Goal: Information Seeking & Learning: Check status

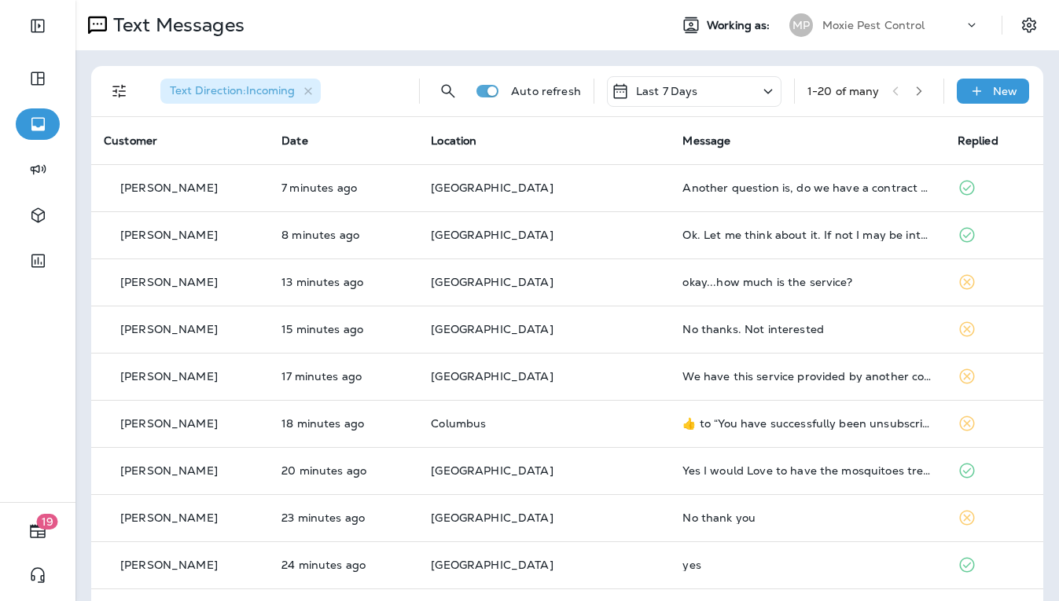
click at [476, 135] on span "Location" at bounding box center [454, 141] width 46 height 14
click at [122, 93] on icon "Filters" at bounding box center [119, 91] width 19 height 19
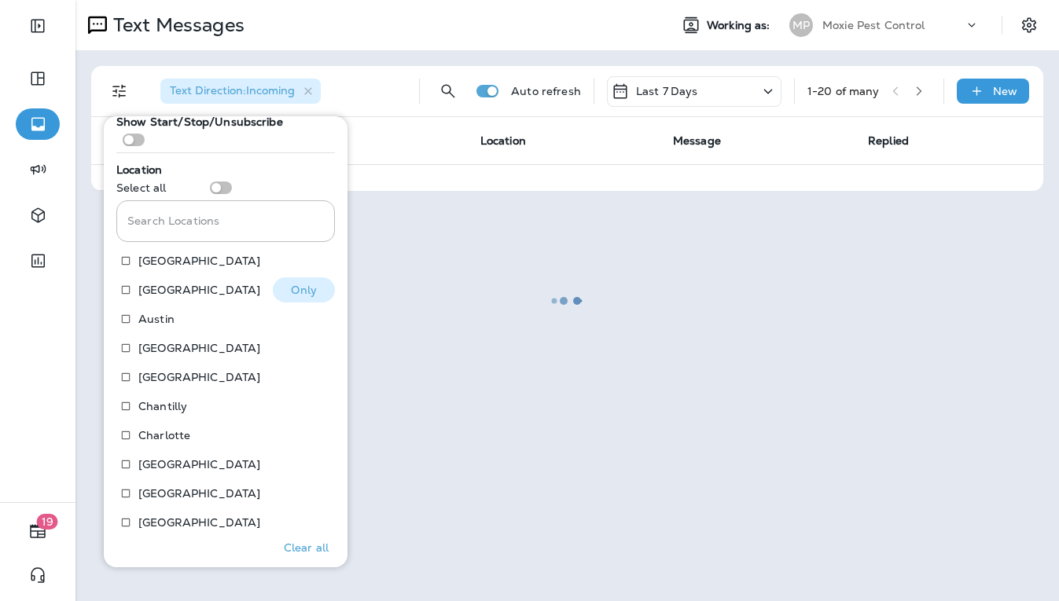
scroll to position [328, 0]
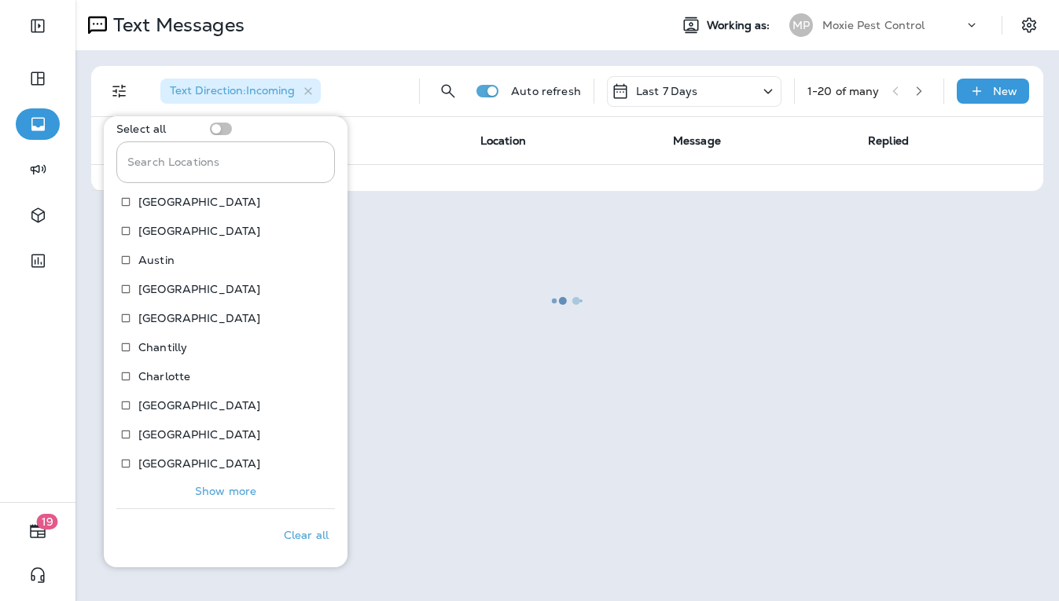
click at [223, 483] on button "Show more" at bounding box center [225, 491] width 219 height 22
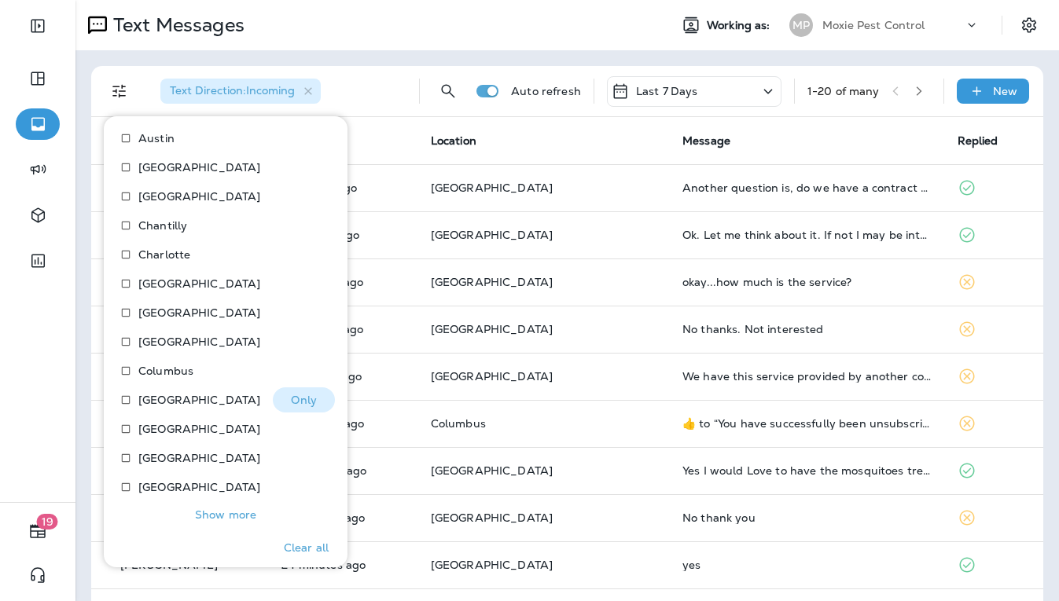
scroll to position [473, 0]
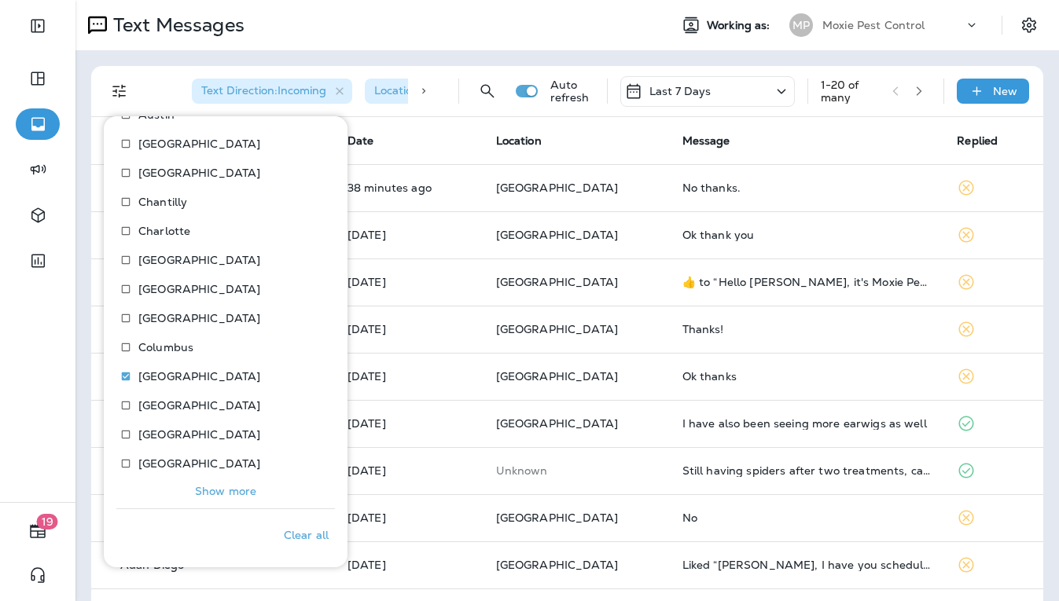
click at [241, 489] on p "Show more" at bounding box center [225, 491] width 61 height 13
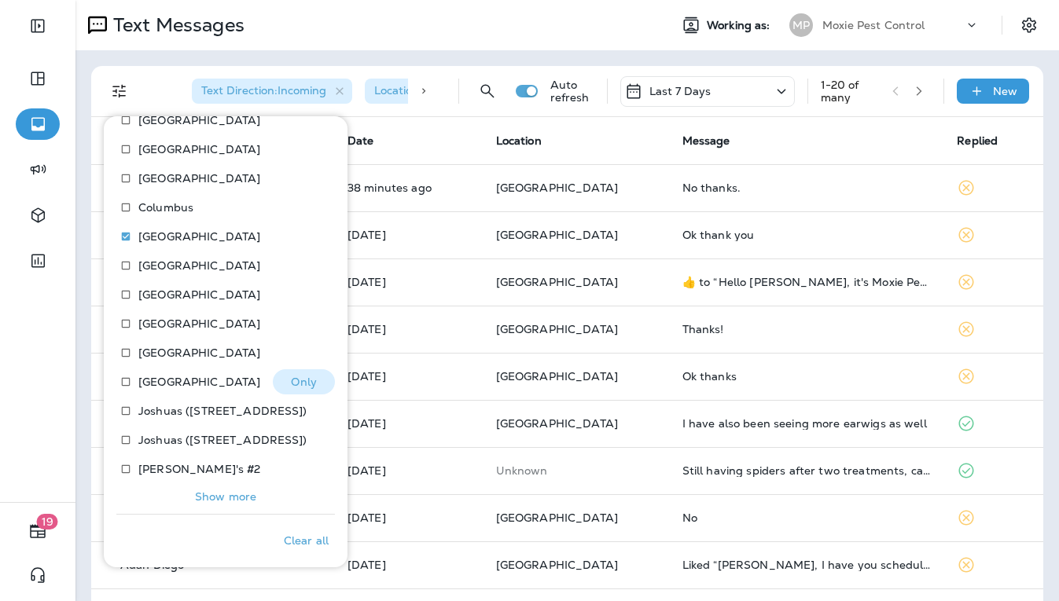
scroll to position [619, 0]
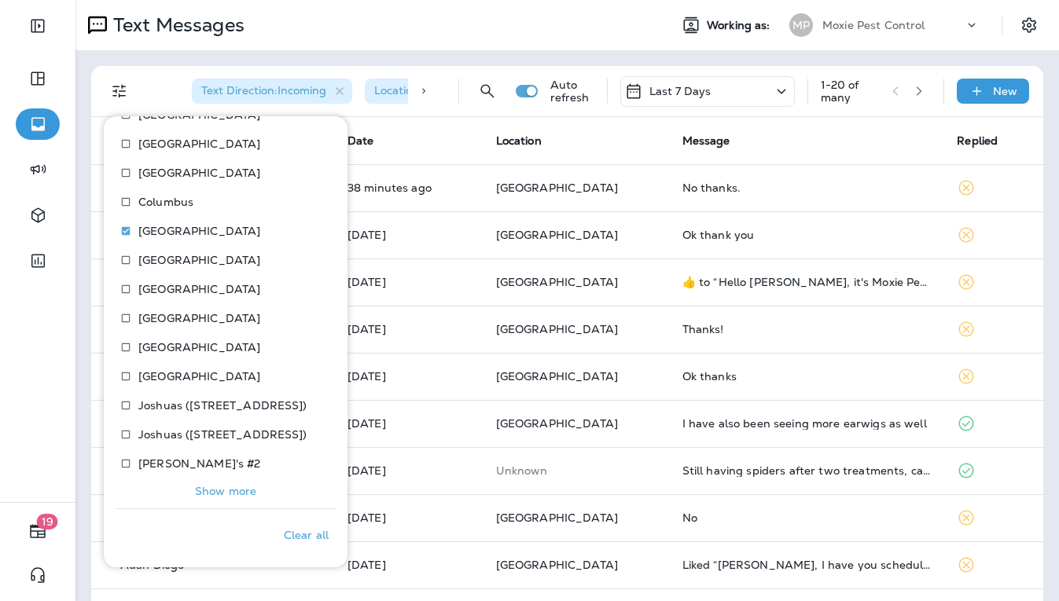
click at [224, 487] on p "Show more" at bounding box center [225, 491] width 61 height 13
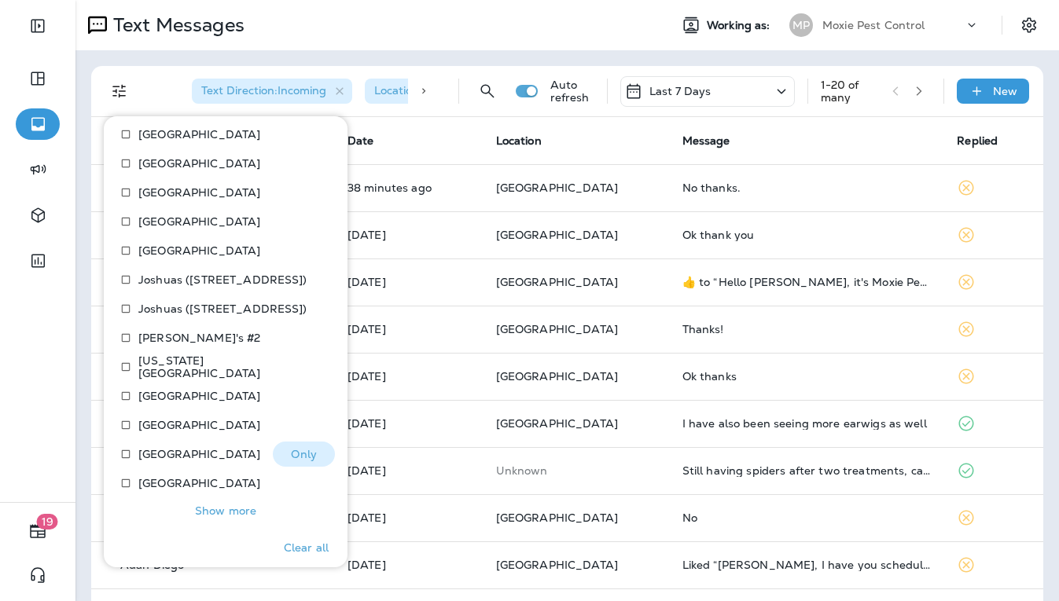
scroll to position [764, 0]
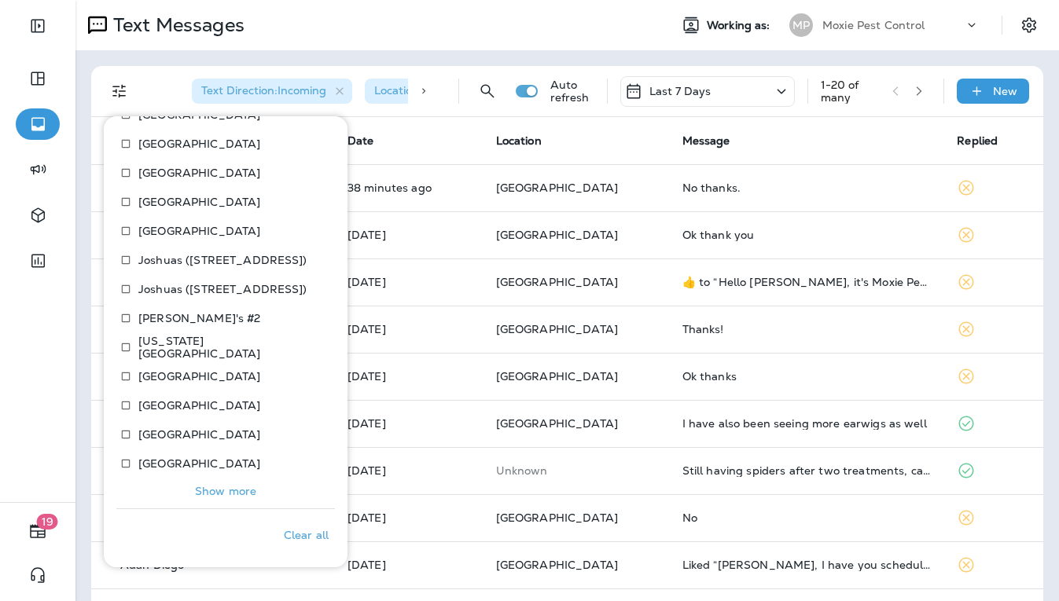
click at [224, 490] on p "Show more" at bounding box center [225, 491] width 61 height 13
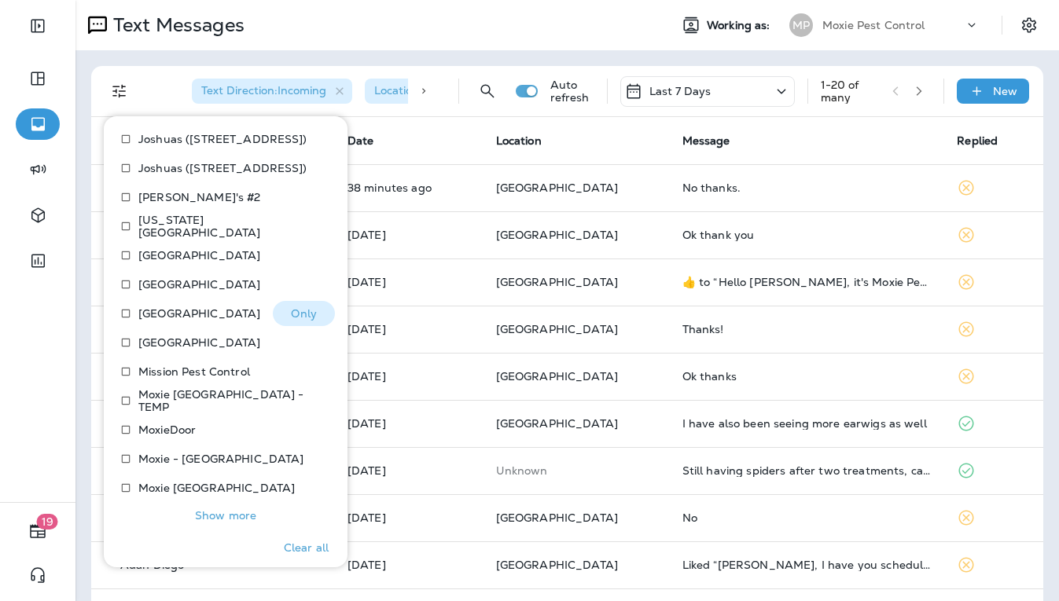
scroll to position [910, 0]
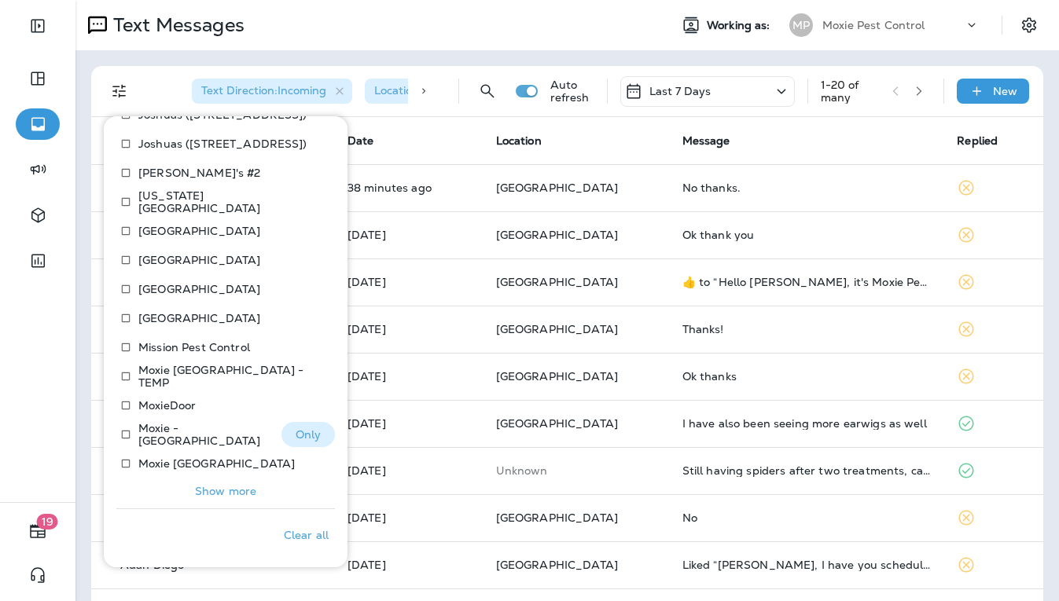
click at [160, 439] on p "Moxie - [GEOGRAPHIC_DATA]" at bounding box center [203, 434] width 131 height 25
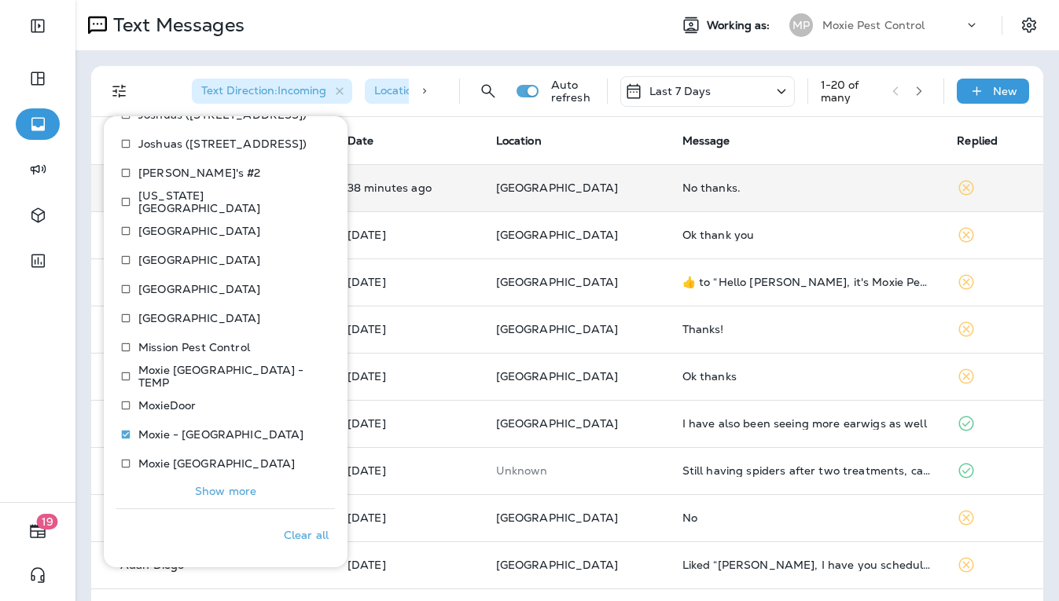
click at [455, 202] on td "38 minutes ago" at bounding box center [409, 187] width 149 height 47
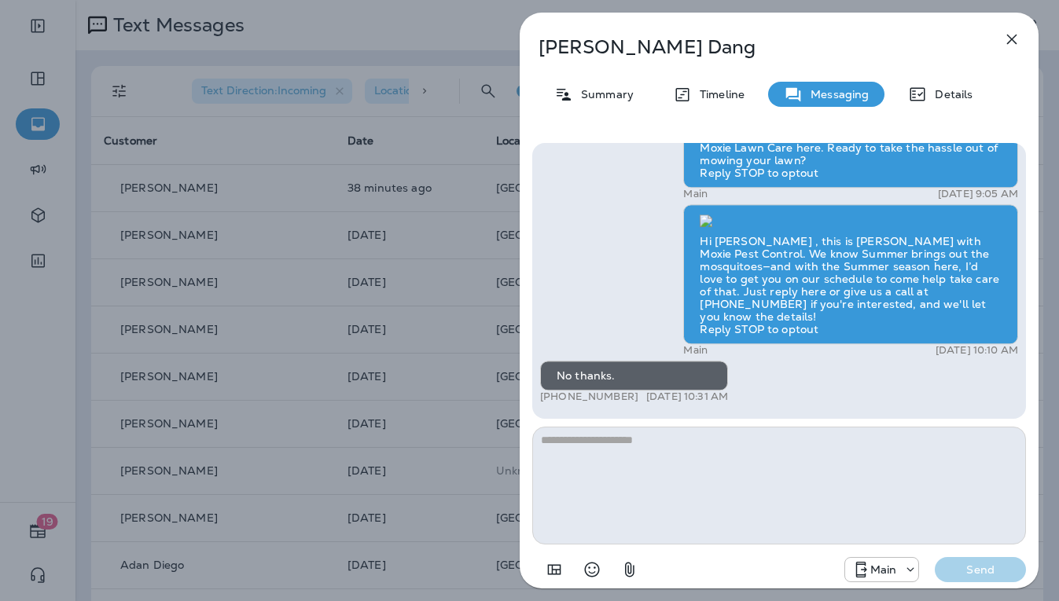
click at [462, 239] on div "[PERSON_NAME] Summary Timeline Messaging Details Hello [PERSON_NAME][DATE] from…" at bounding box center [529, 300] width 1059 height 601
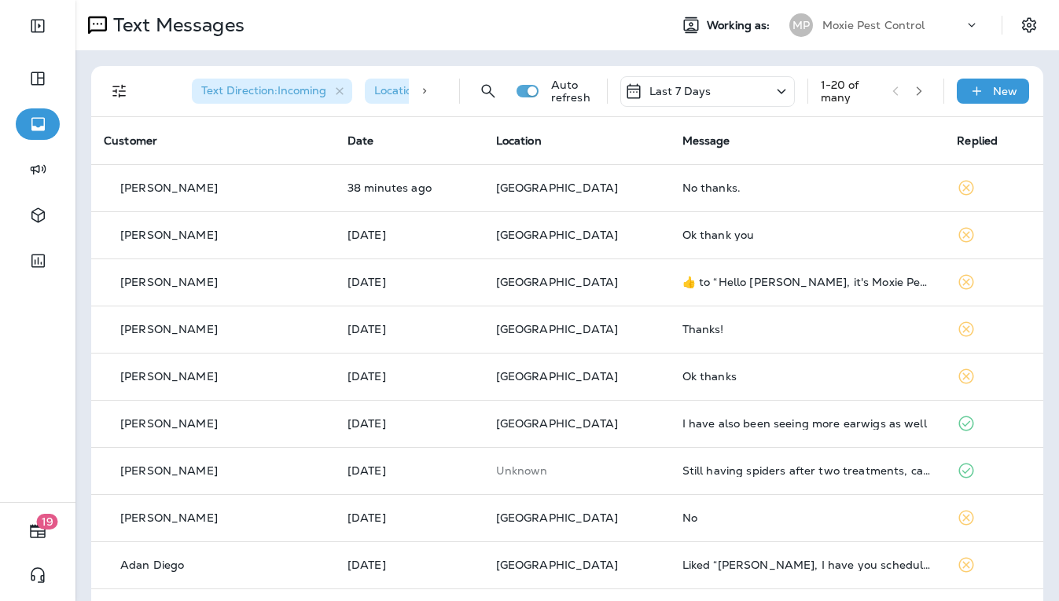
click at [790, 86] on icon at bounding box center [781, 92] width 19 height 20
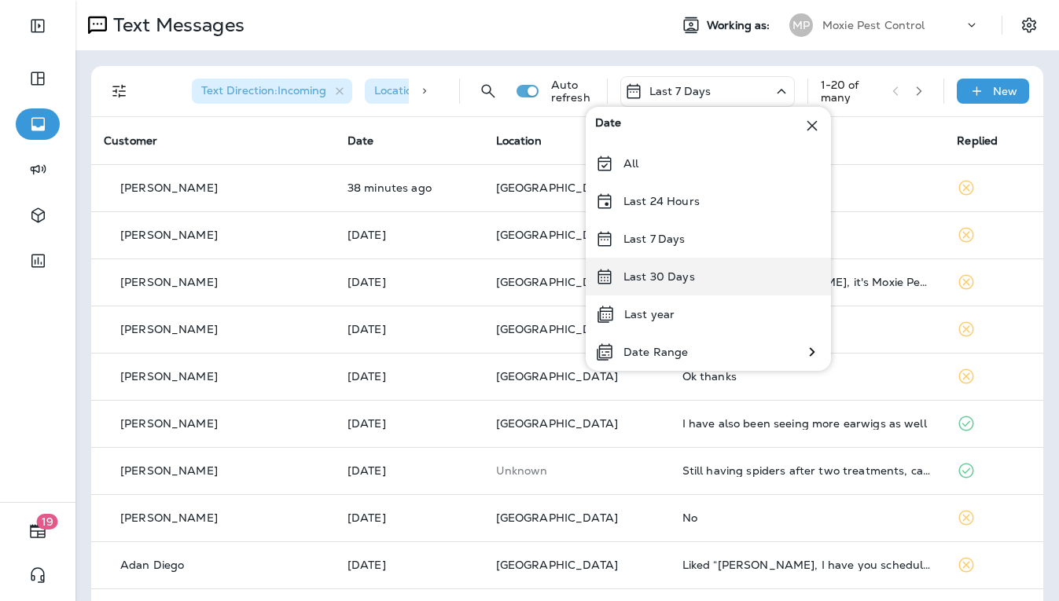
click at [693, 292] on div "Last 30 Days" at bounding box center [708, 277] width 245 height 38
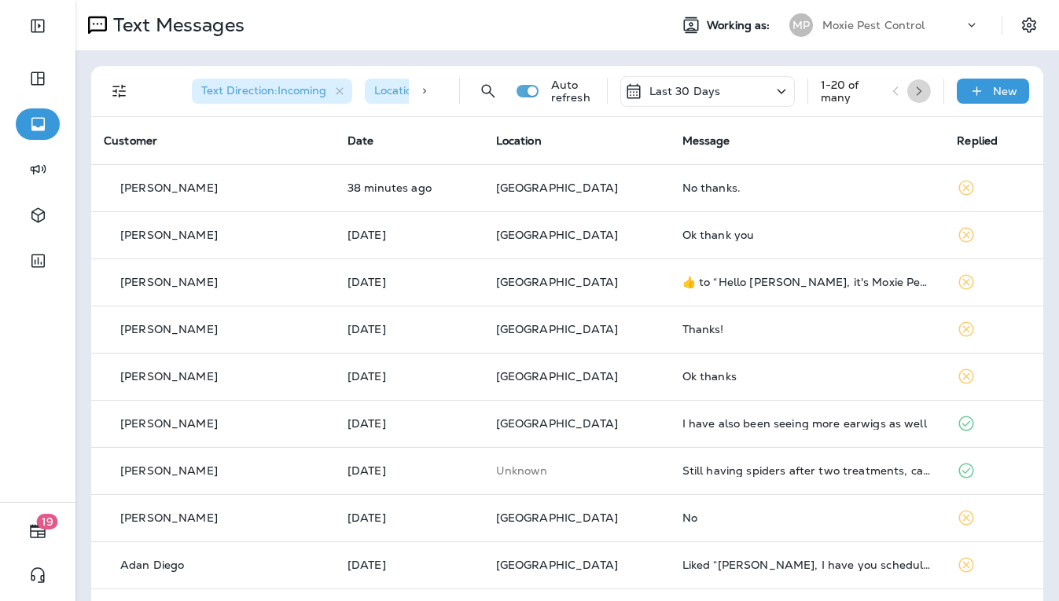
click at [919, 89] on icon "button" at bounding box center [919, 90] width 6 height 9
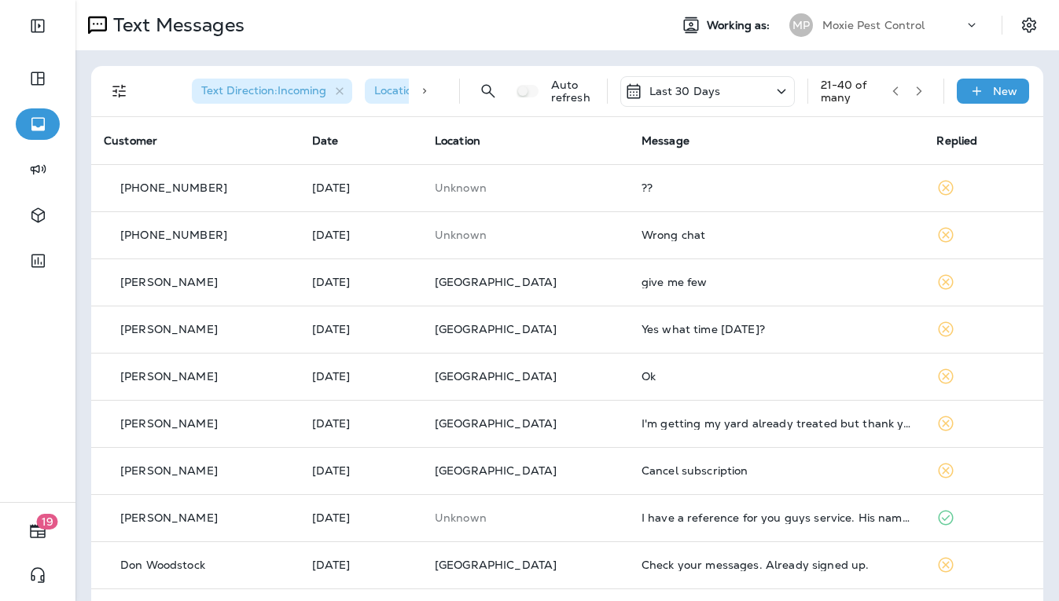
click at [922, 86] on icon "button" at bounding box center [919, 91] width 11 height 11
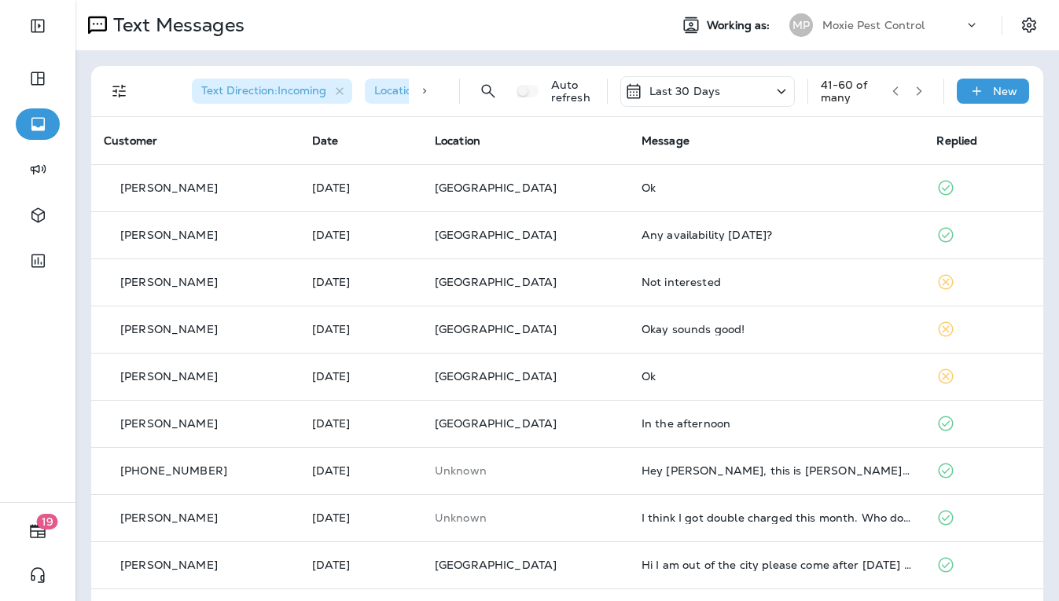
click at [918, 91] on icon "button" at bounding box center [919, 91] width 11 height 11
